Goal: Information Seeking & Learning: Learn about a topic

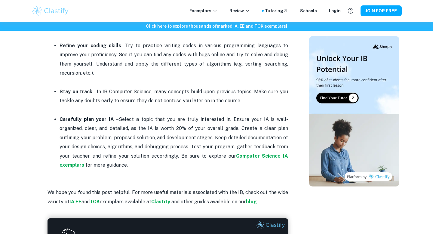
scroll to position [974, 0]
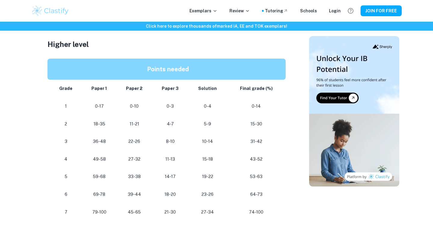
scroll to position [540, 0]
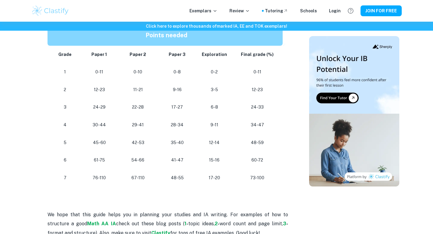
scroll to position [523, 0]
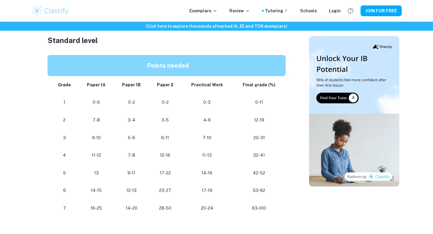
scroll to position [324, 0]
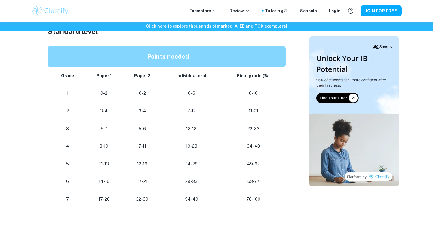
scroll to position [364, 0]
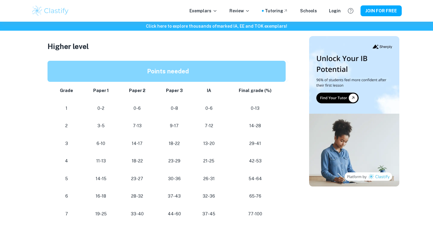
scroll to position [504, 0]
